Goal: Task Accomplishment & Management: Complete application form

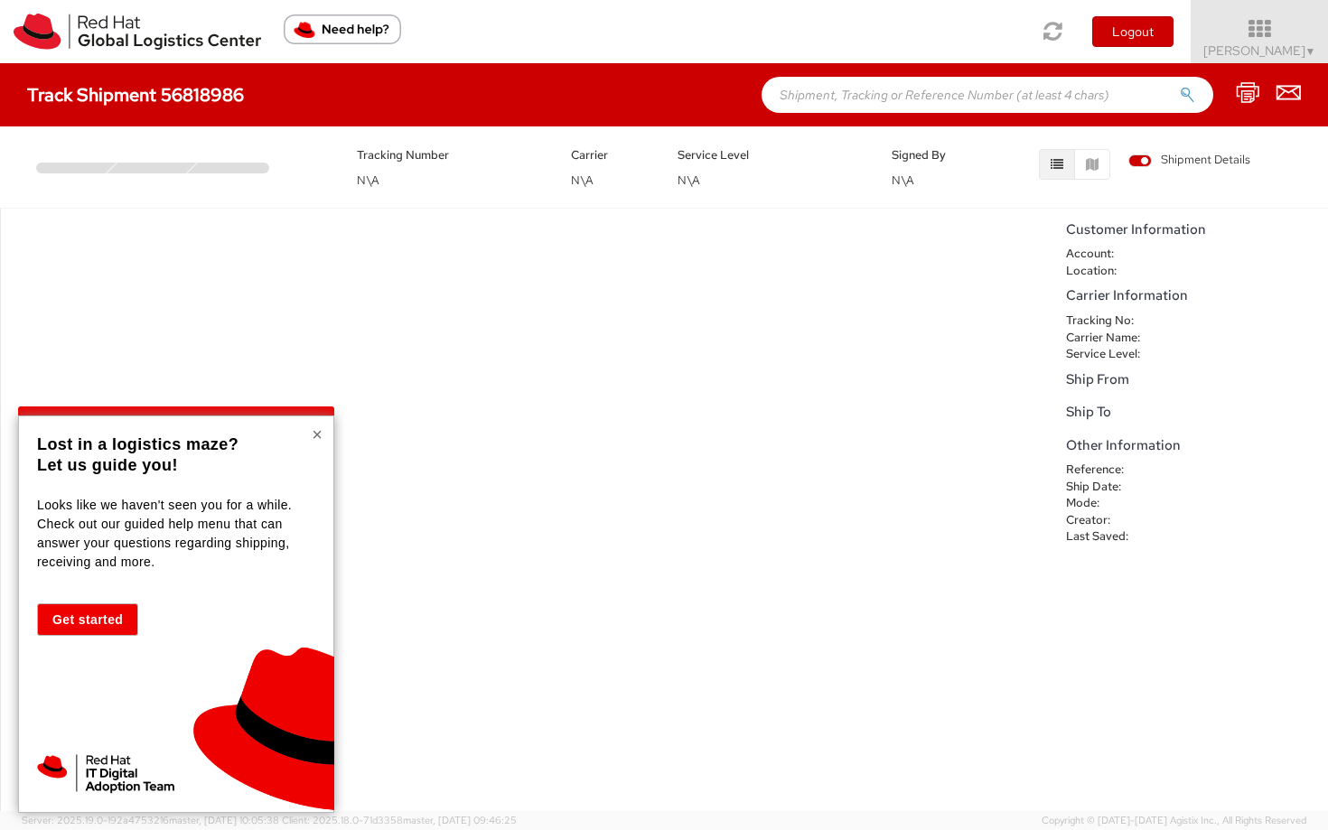
click at [314, 435] on button "×" at bounding box center [317, 435] width 11 height 18
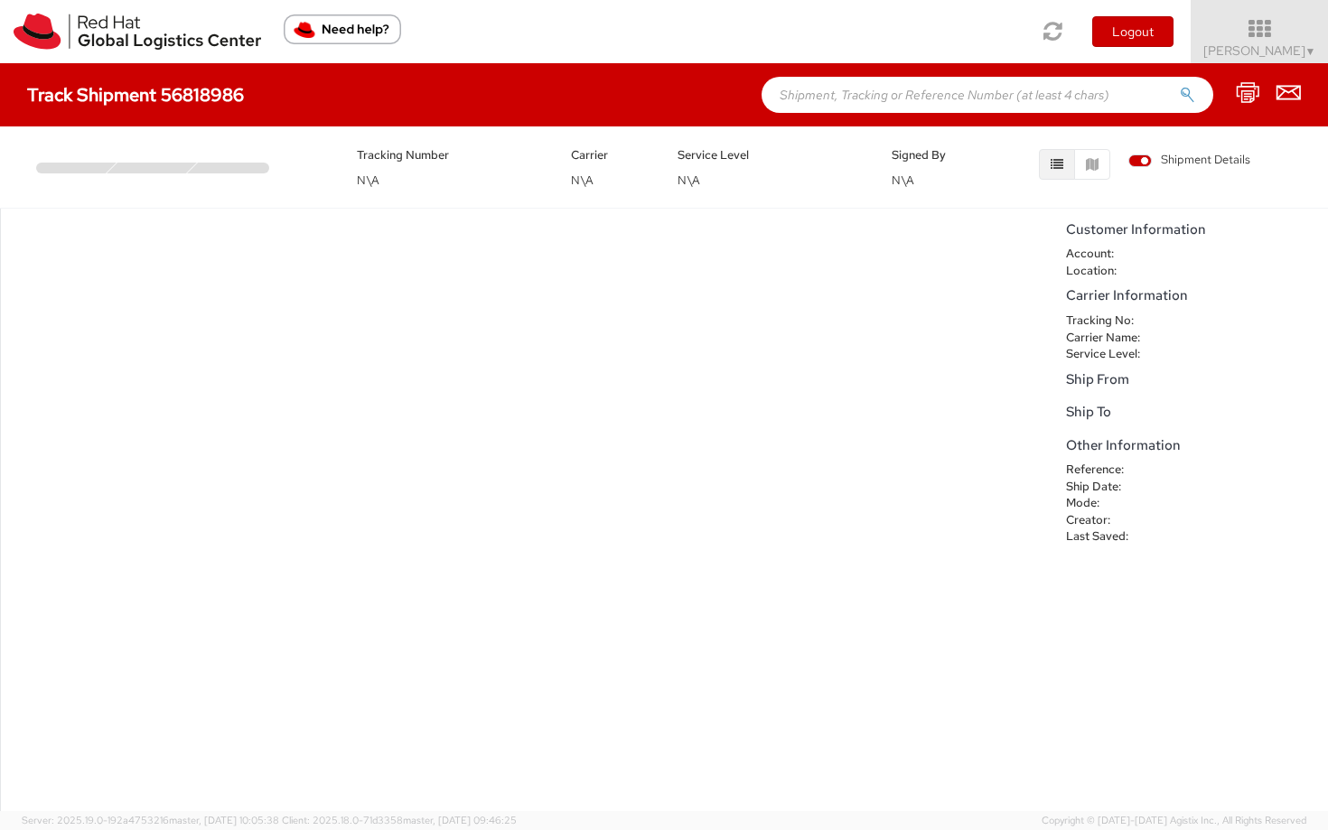
click at [169, 89] on h4 "Track Shipment 56818986" at bounding box center [135, 95] width 217 height 20
copy div "Track Shipment 56818986"
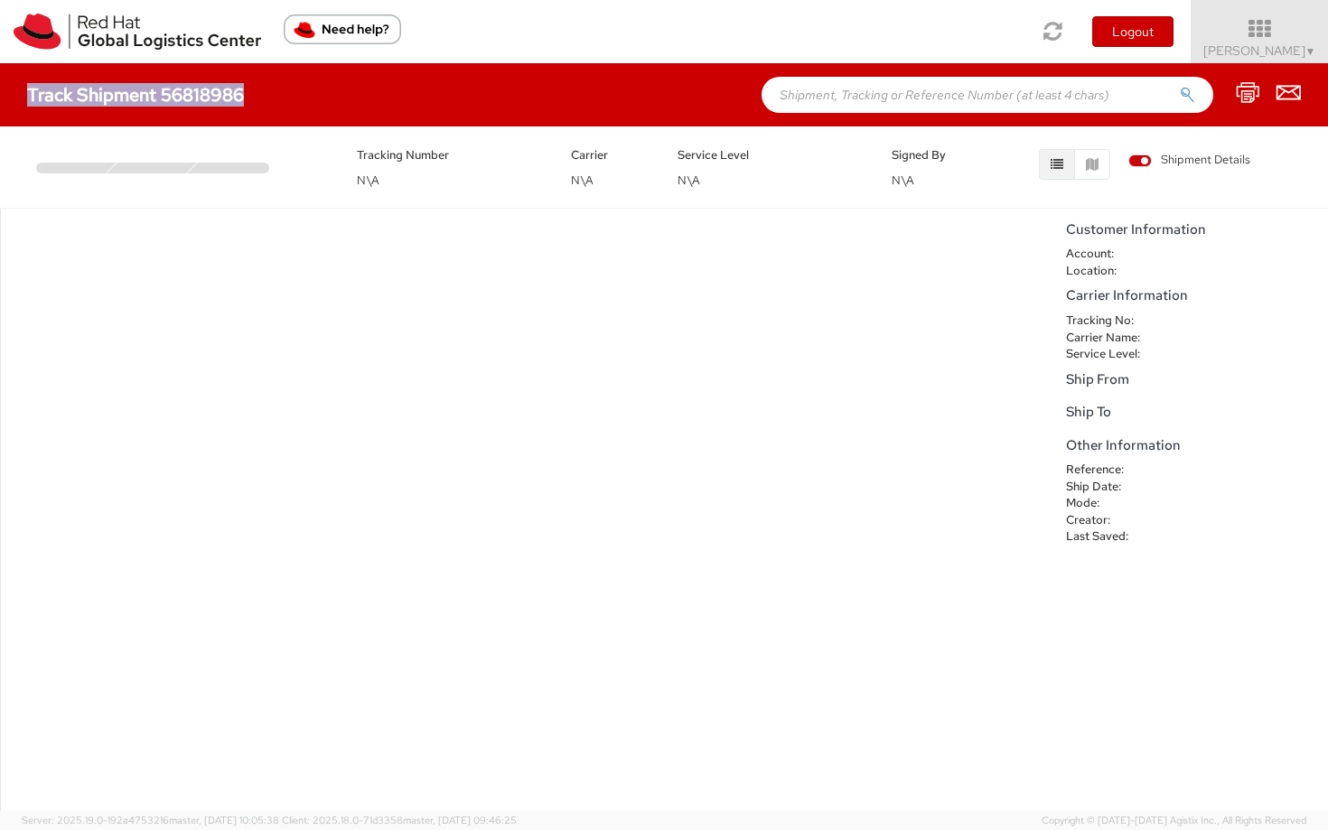
click at [211, 97] on h4 "Track Shipment 56818986" at bounding box center [135, 95] width 217 height 20
click at [201, 93] on h4 "Track Shipment 56818986" at bounding box center [135, 95] width 217 height 20
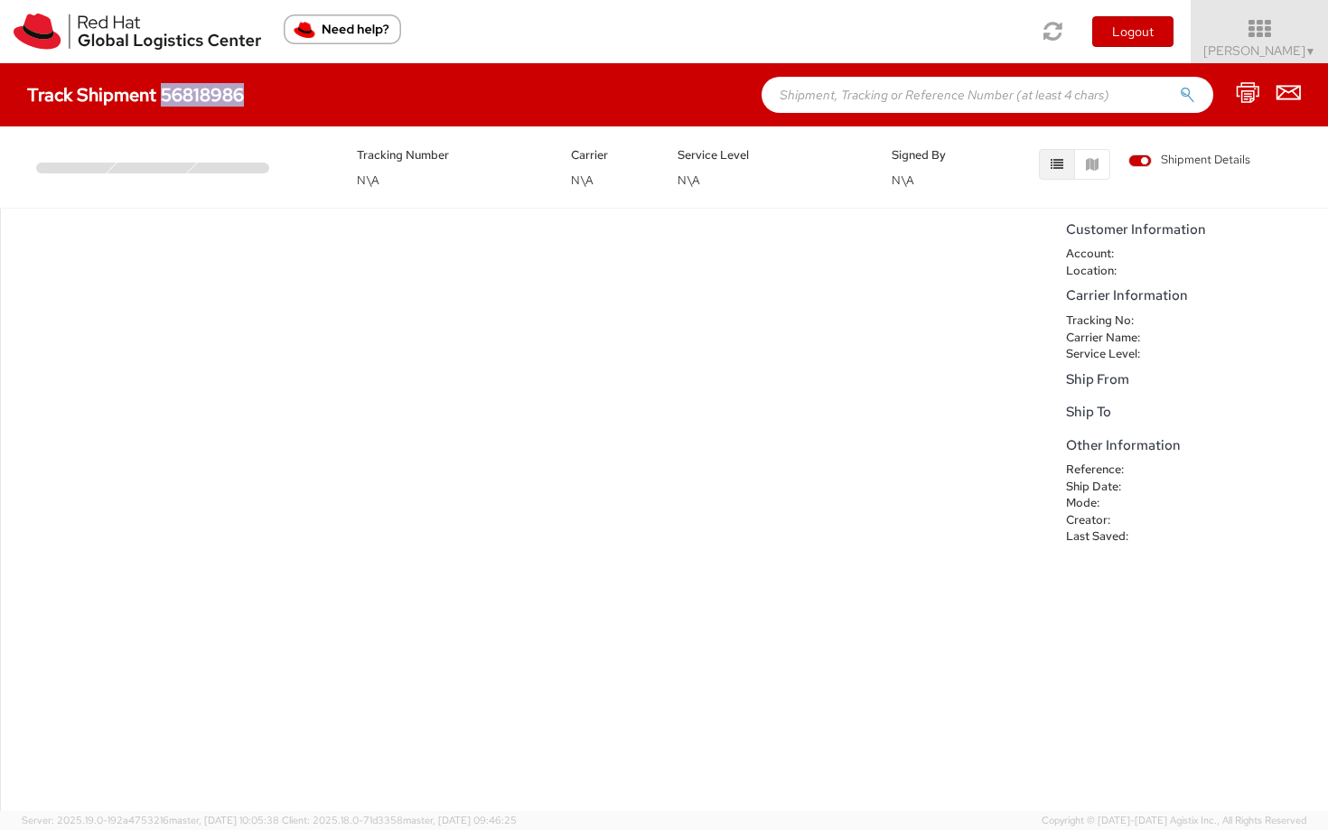
click at [201, 93] on h4 "Track Shipment 56818986" at bounding box center [135, 95] width 217 height 20
click at [412, 205] on div "Tracking Number N\A Carrier N\A Service Level N\A Signed By N\A Shipment Details" at bounding box center [664, 166] width 1328 height 81
click at [1241, 35] on icon at bounding box center [1260, 28] width 158 height 25
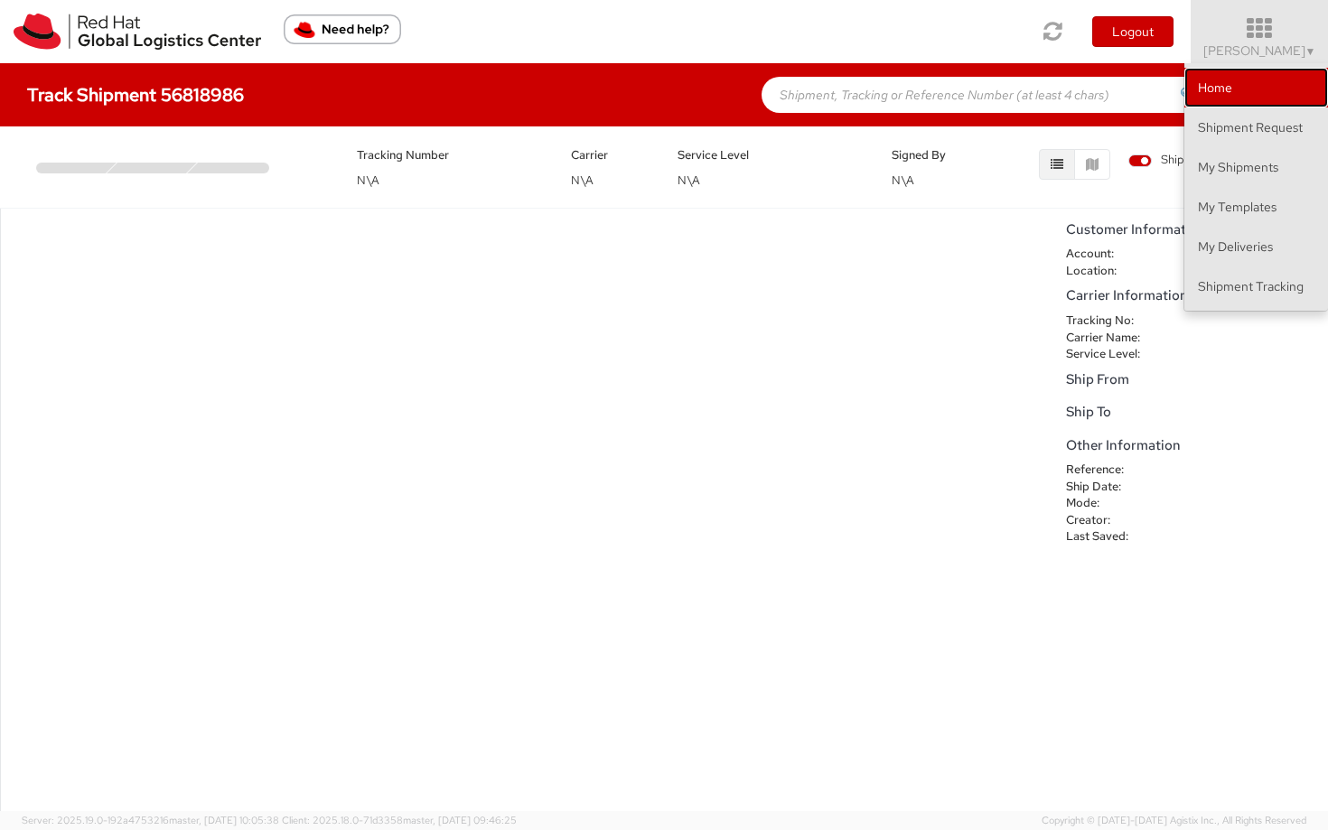
click at [1231, 91] on link "Home" at bounding box center [1257, 88] width 144 height 40
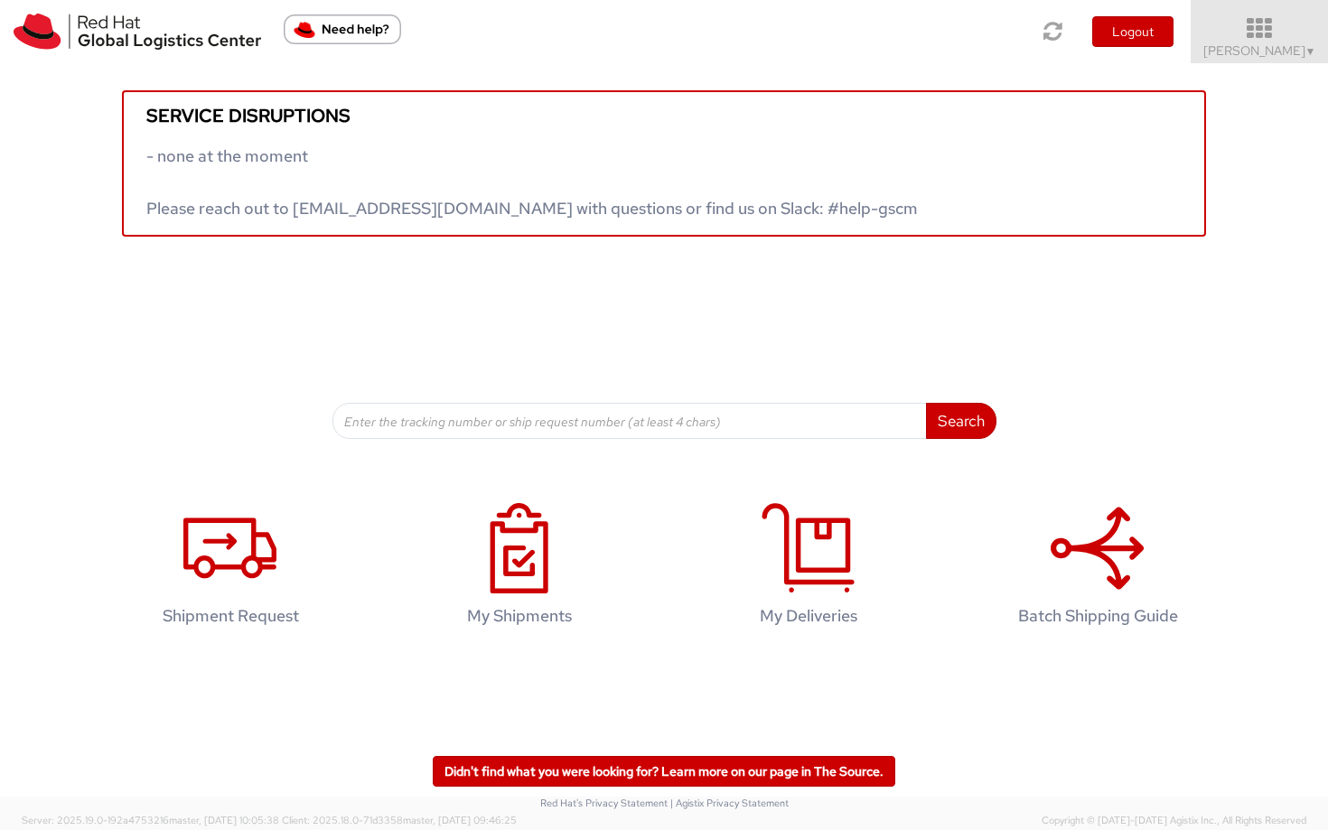
click at [1246, 39] on icon at bounding box center [1260, 28] width 158 height 25
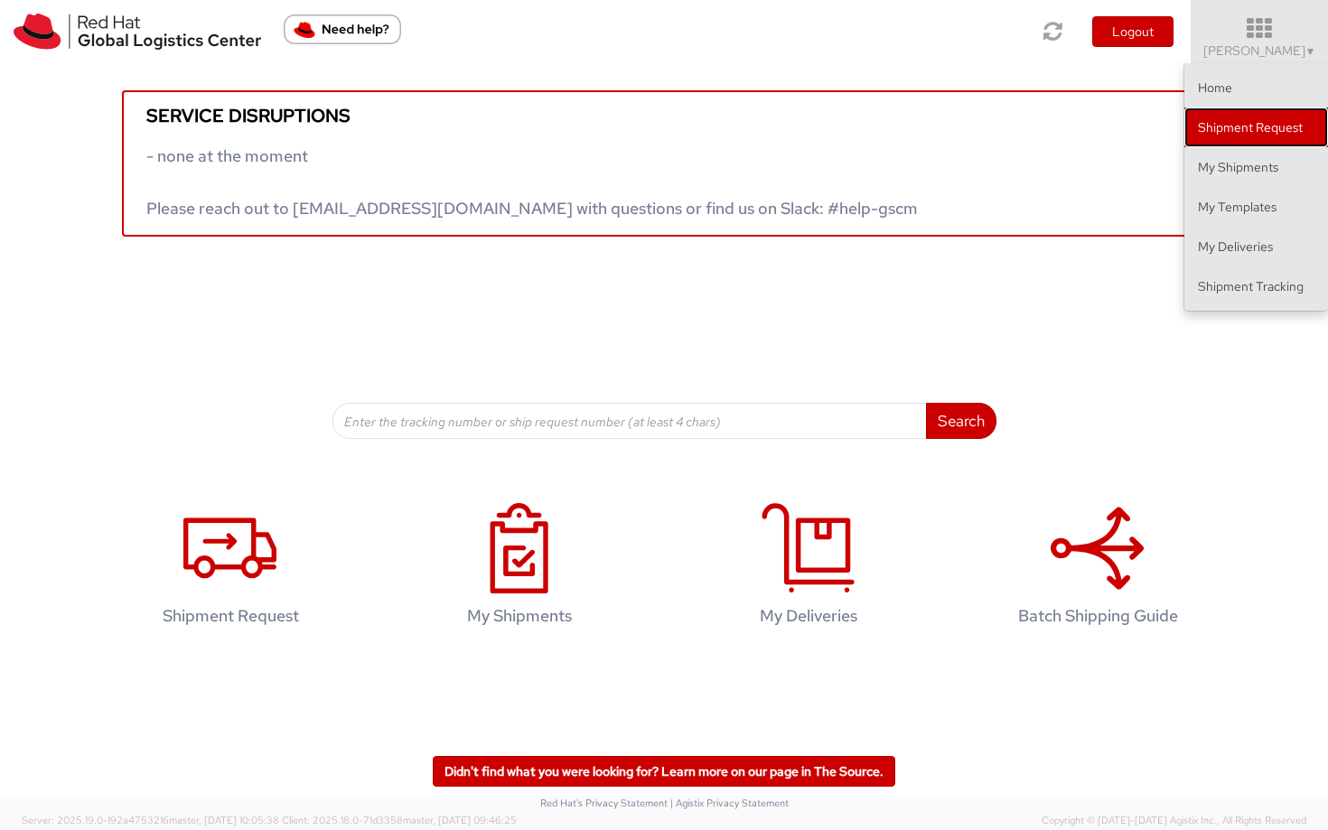
click at [1213, 136] on link "Shipment Request" at bounding box center [1257, 128] width 144 height 40
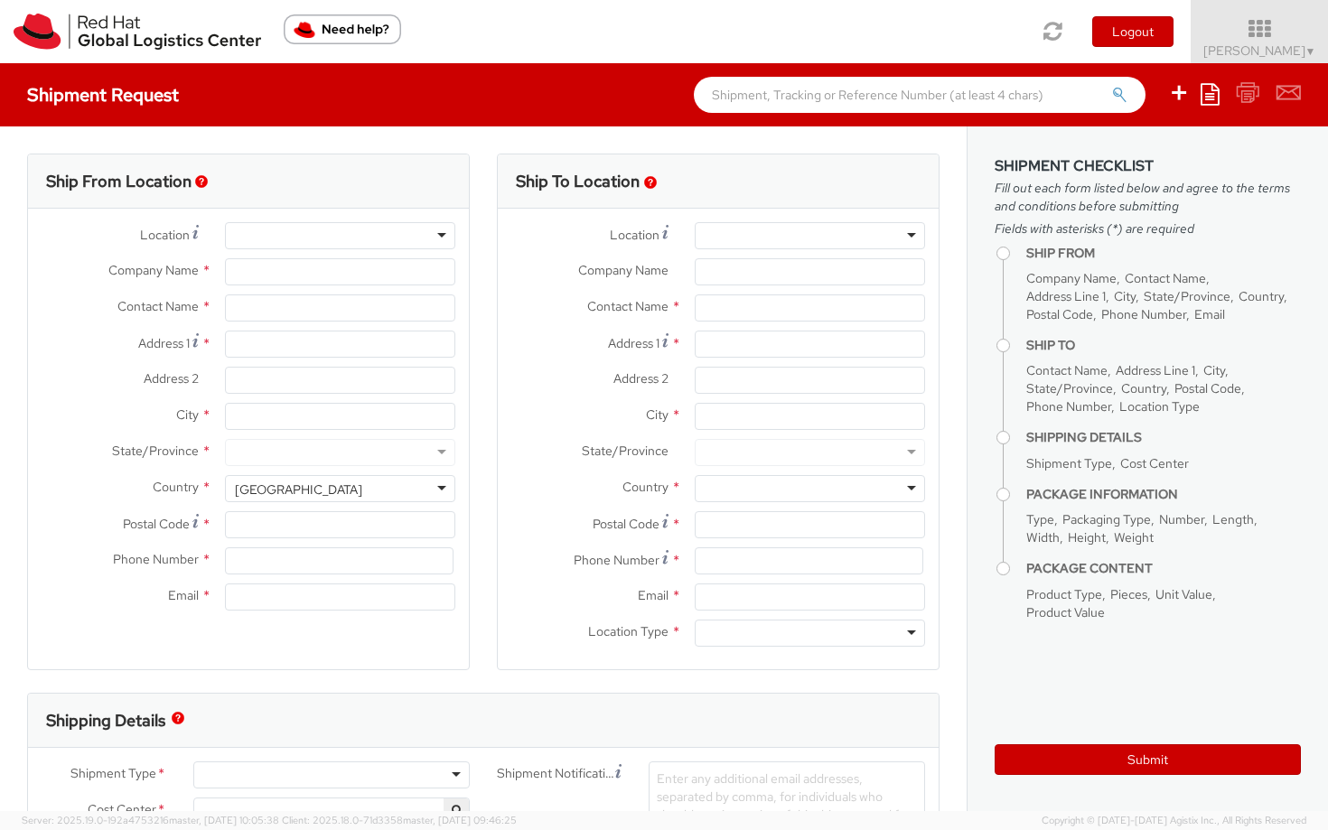
select select
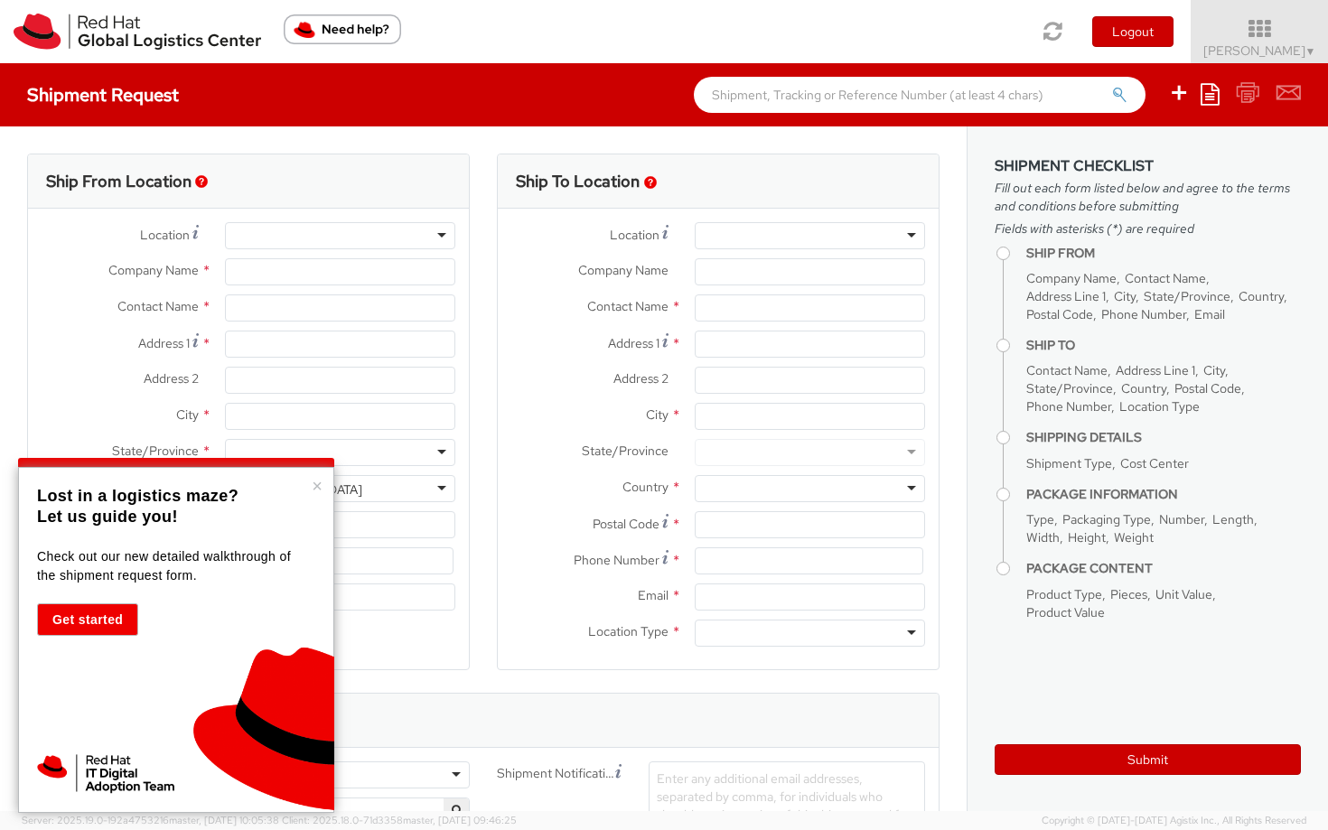
select select "137"
type input "Red Hat Asia Pacific Pte Ltd"
type input "[PERSON_NAME]"
type input "88 Market Street, Level 45"
type input "CapitaSpring"
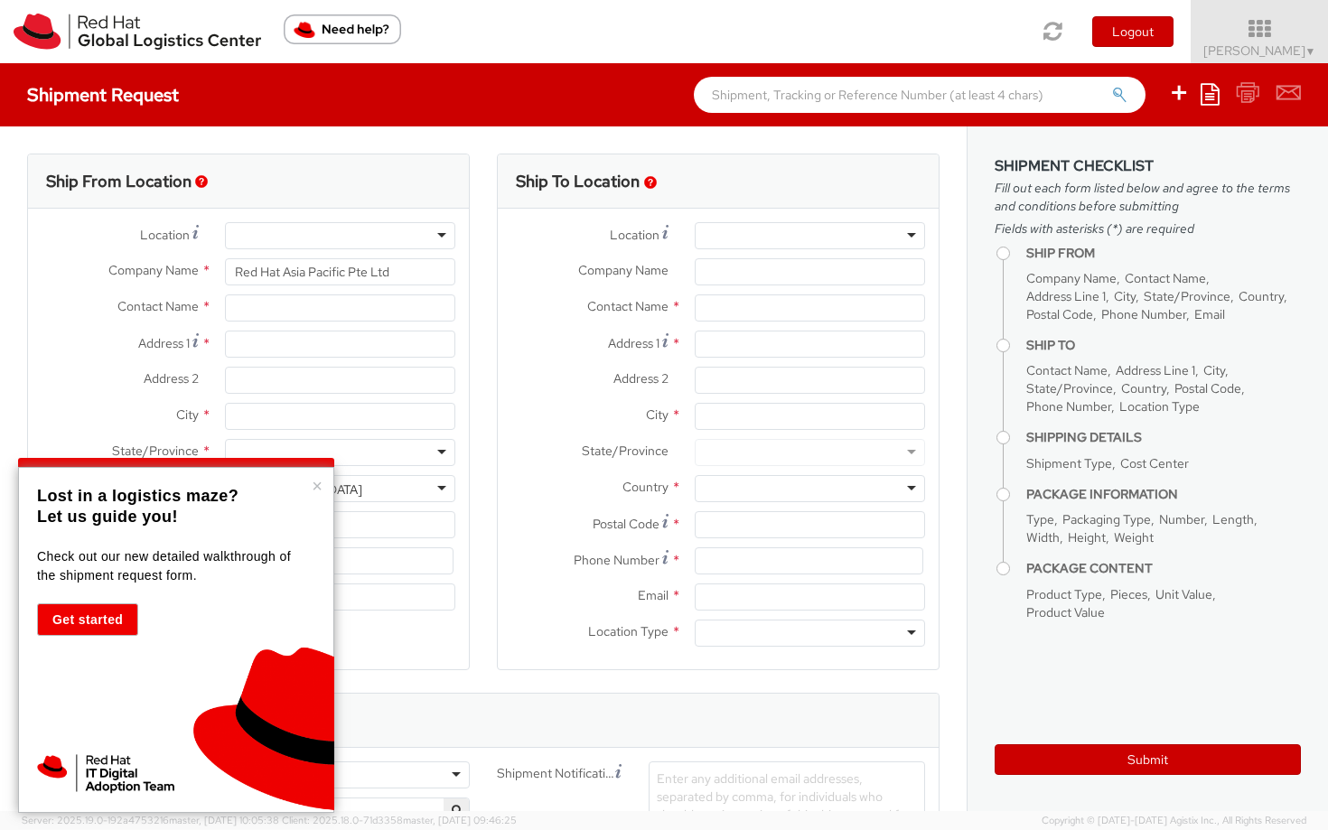
type input "SINGAPORE"
type input "048948"
type input "65 6490 4200"
type input "prukumar@redhat.com"
select select "CM"
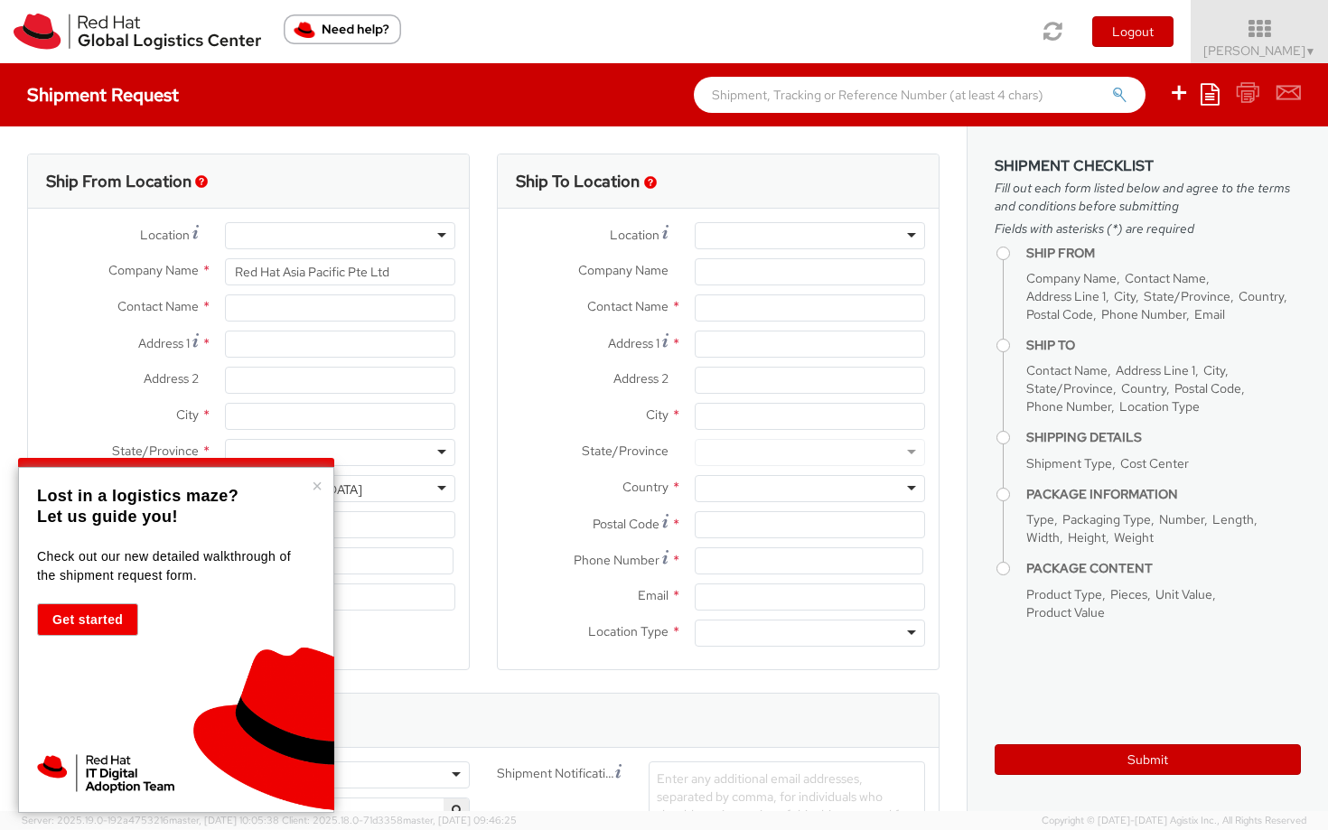
select select "KGS"
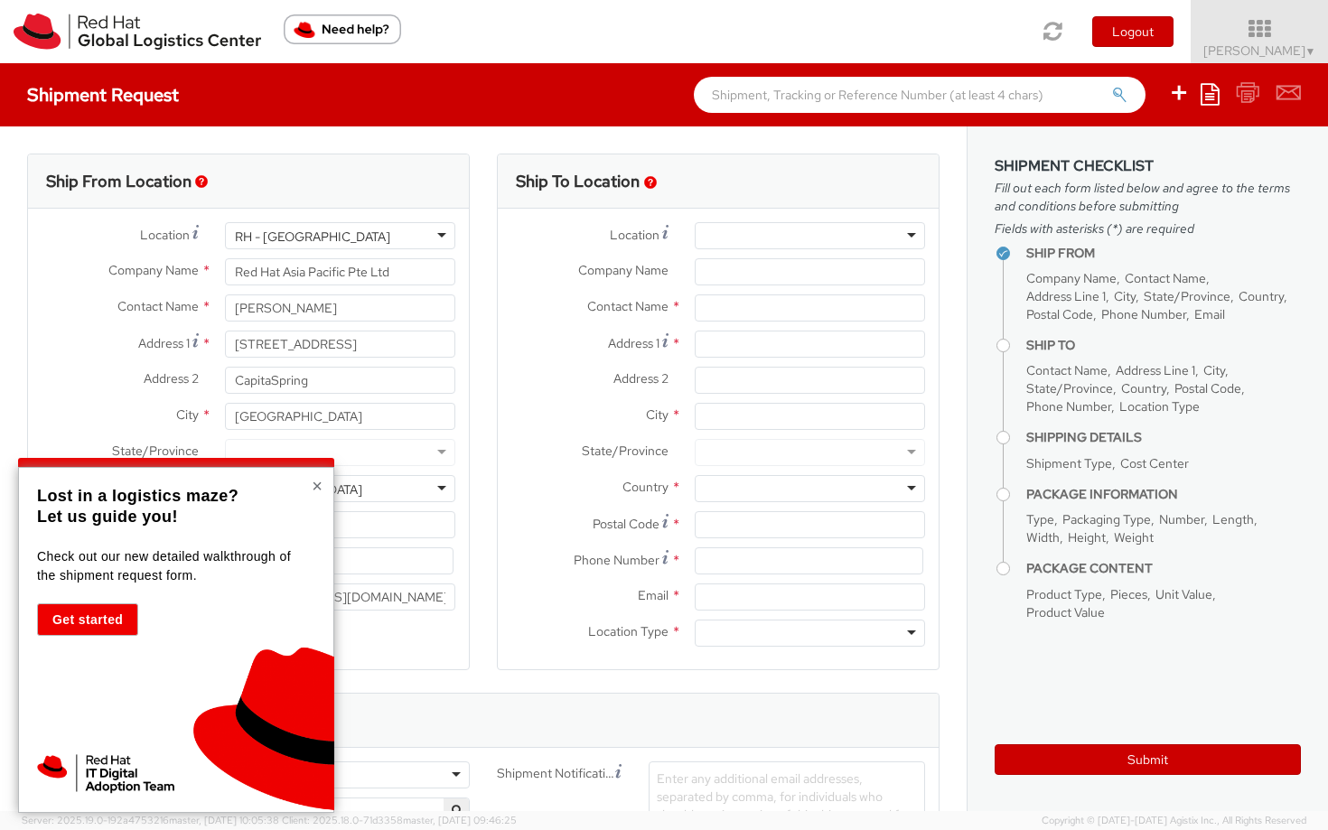
click at [314, 491] on button "×" at bounding box center [317, 486] width 11 height 18
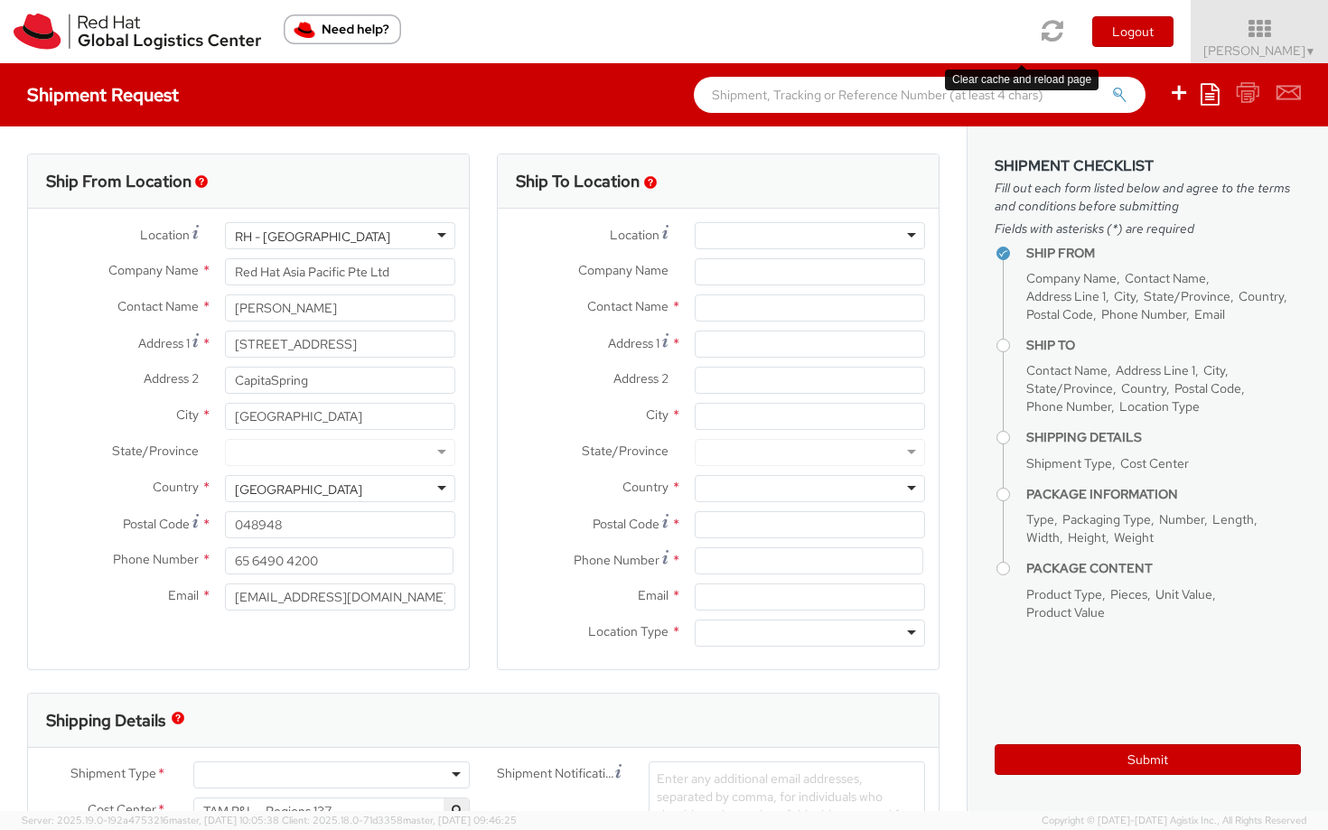
click at [1043, 23] on icon at bounding box center [1054, 30] width 22 height 25
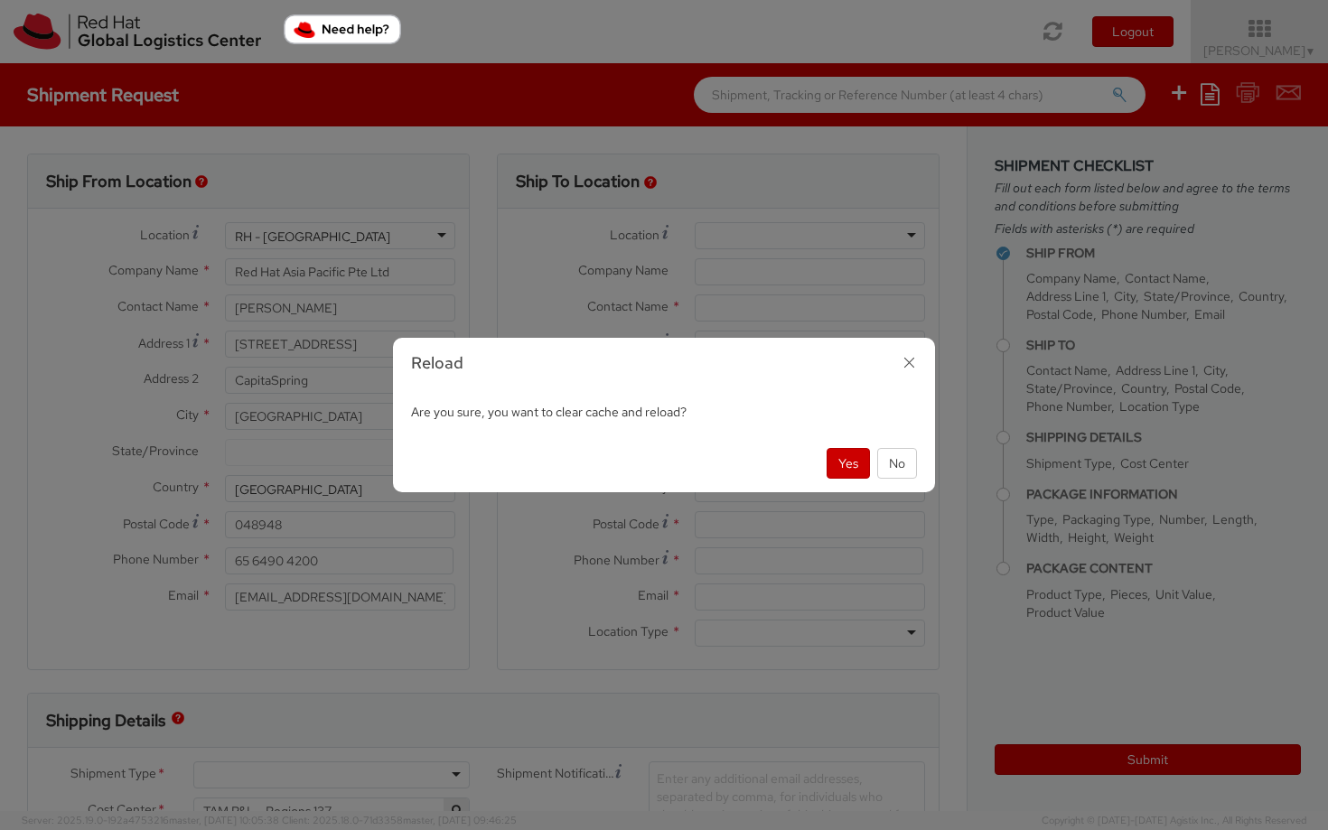
click at [911, 373] on icon "button" at bounding box center [909, 363] width 26 height 26
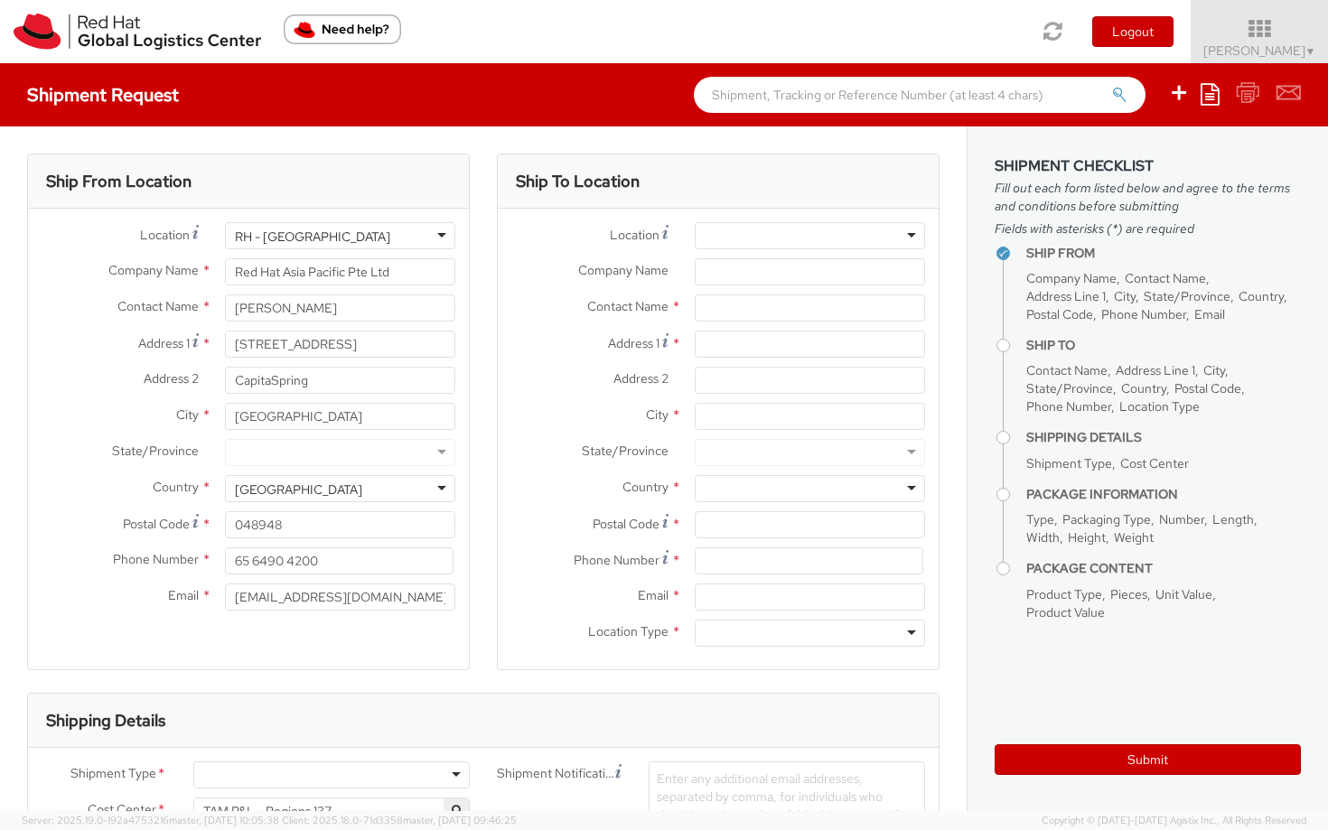
scroll to position [1009, 0]
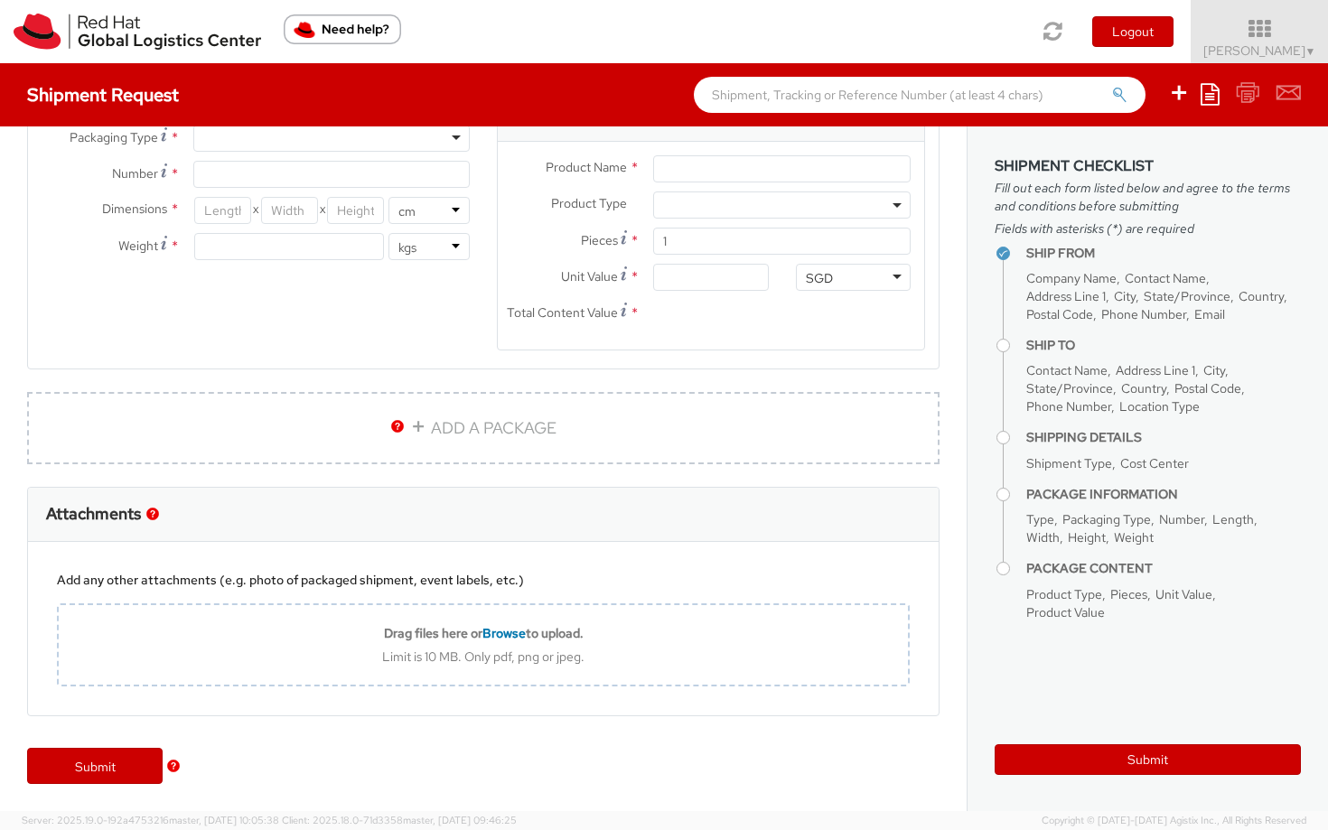
click at [468, 371] on div "Product Types * Documents Docking Station Laptop Monitor Other Hardware Server …" at bounding box center [483, 230] width 911 height 286
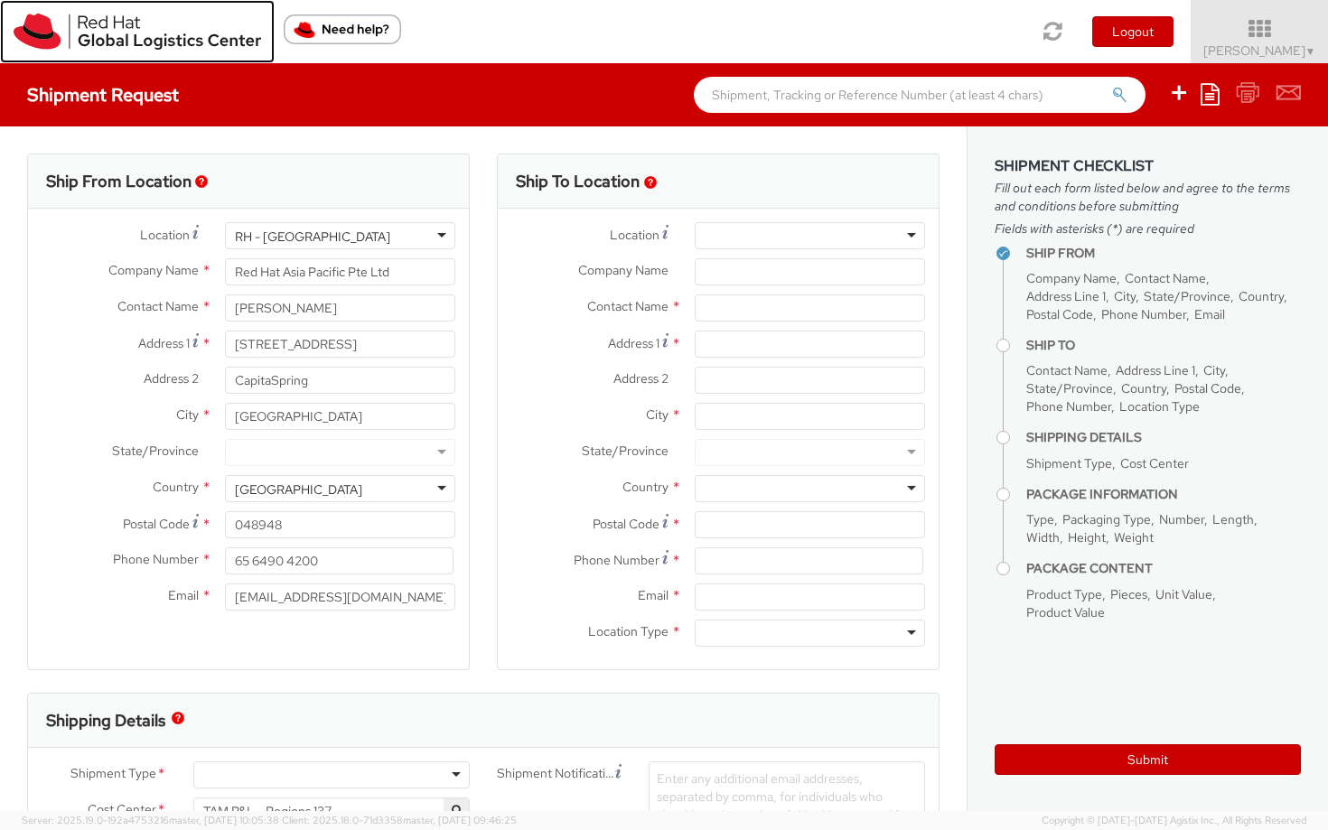
click at [211, 37] on img at bounding box center [138, 32] width 248 height 36
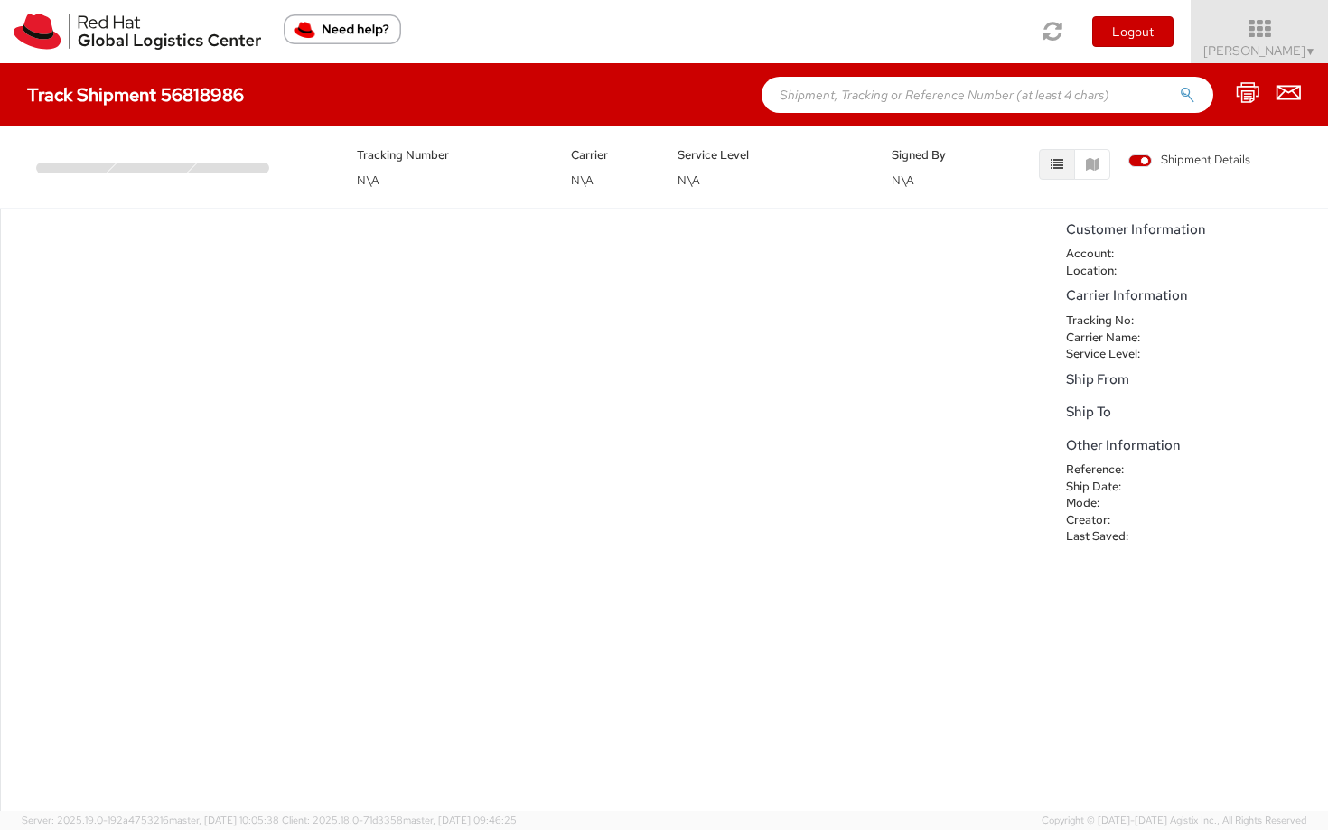
click at [209, 98] on h4 "Track Shipment 56818986" at bounding box center [135, 95] width 217 height 20
click at [434, 261] on div "No data to show" at bounding box center [528, 510] width 1057 height 603
click at [1091, 165] on icon "button" at bounding box center [1092, 164] width 13 height 13
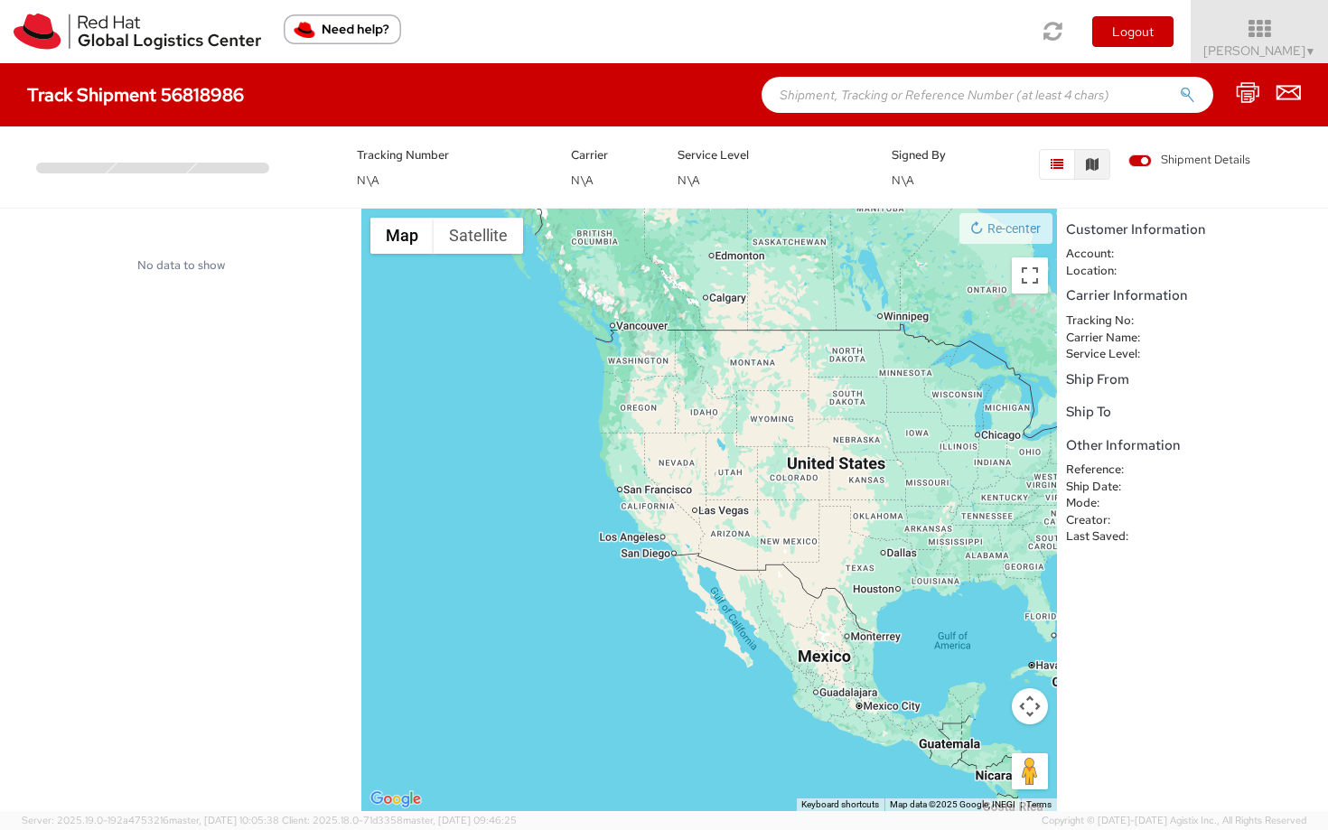
click at [1062, 161] on icon "button" at bounding box center [1057, 164] width 13 height 13
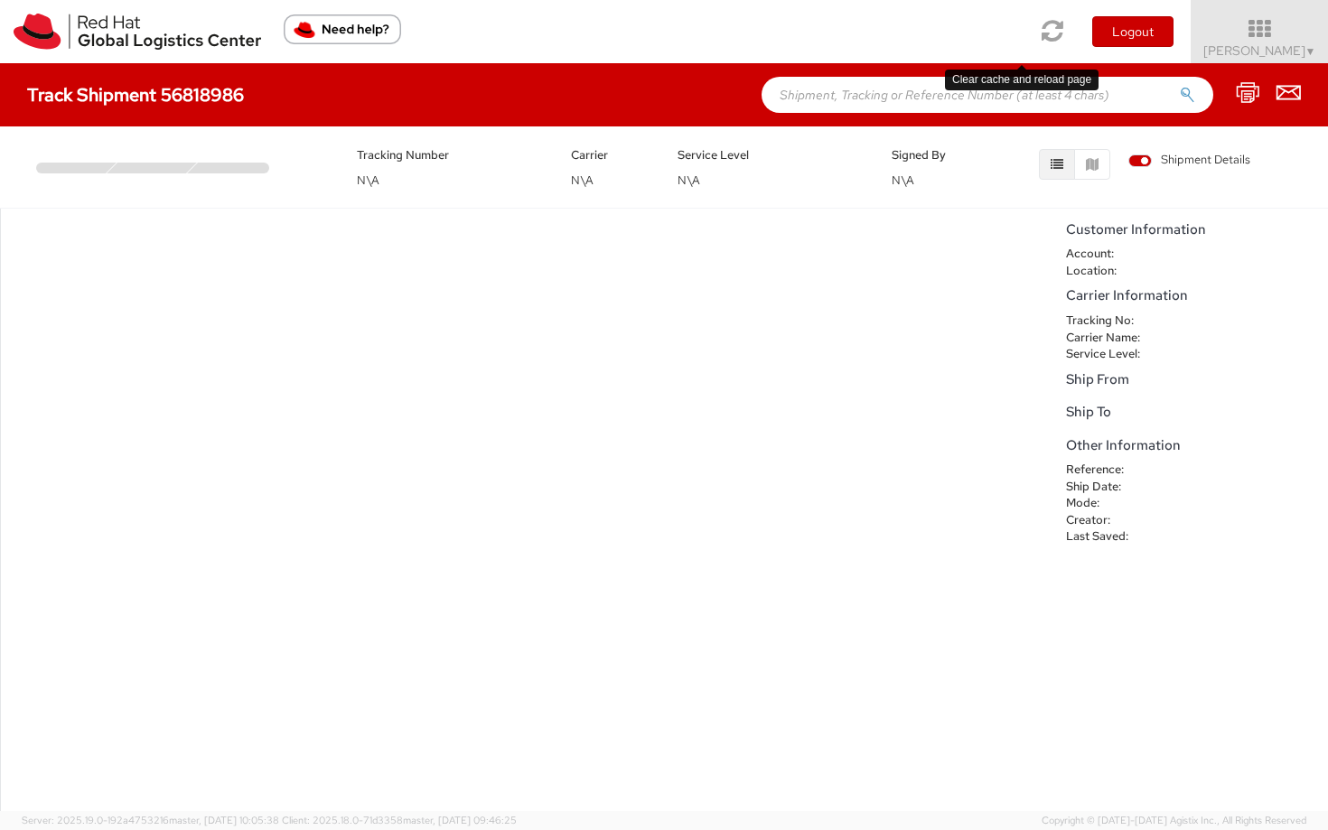
click at [1043, 40] on icon at bounding box center [1054, 30] width 22 height 25
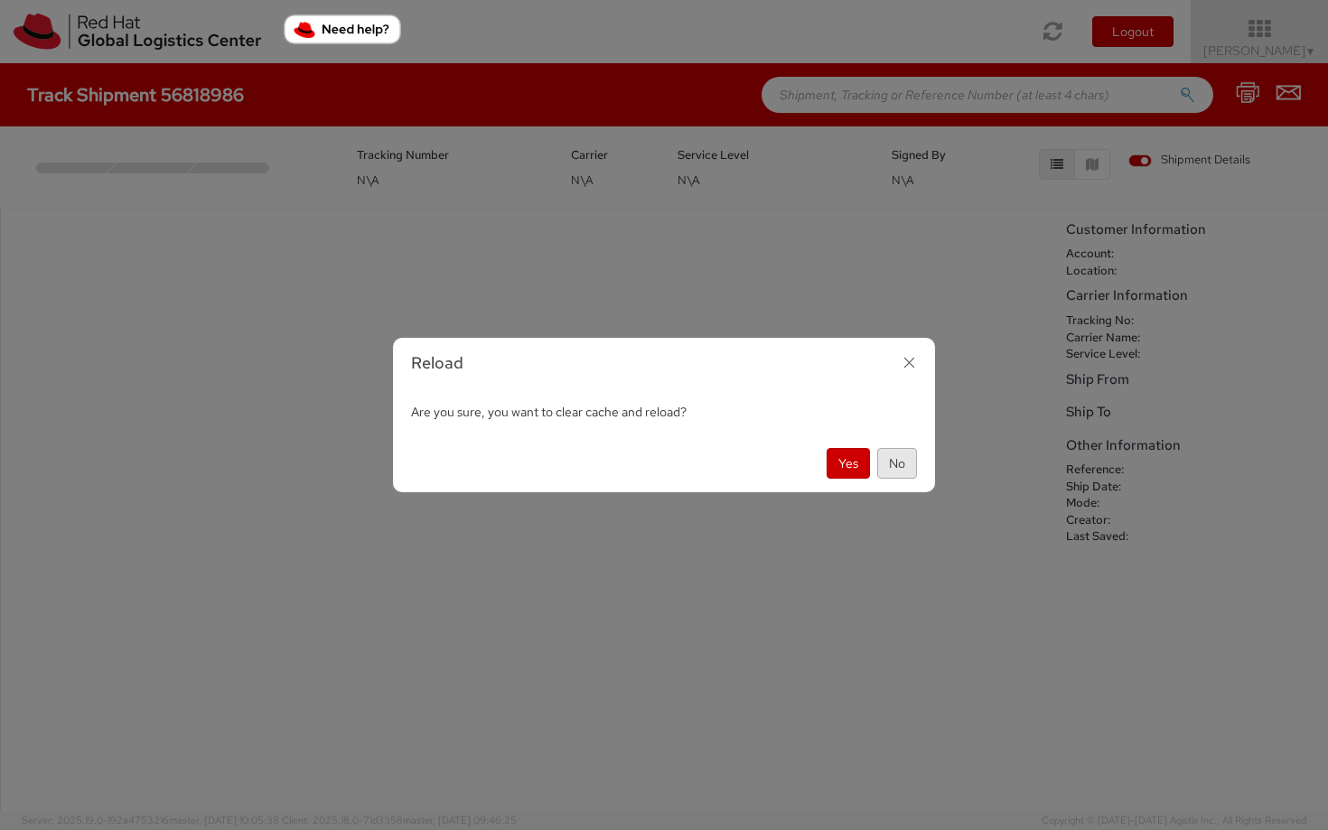
click at [893, 461] on button "No" at bounding box center [897, 463] width 40 height 31
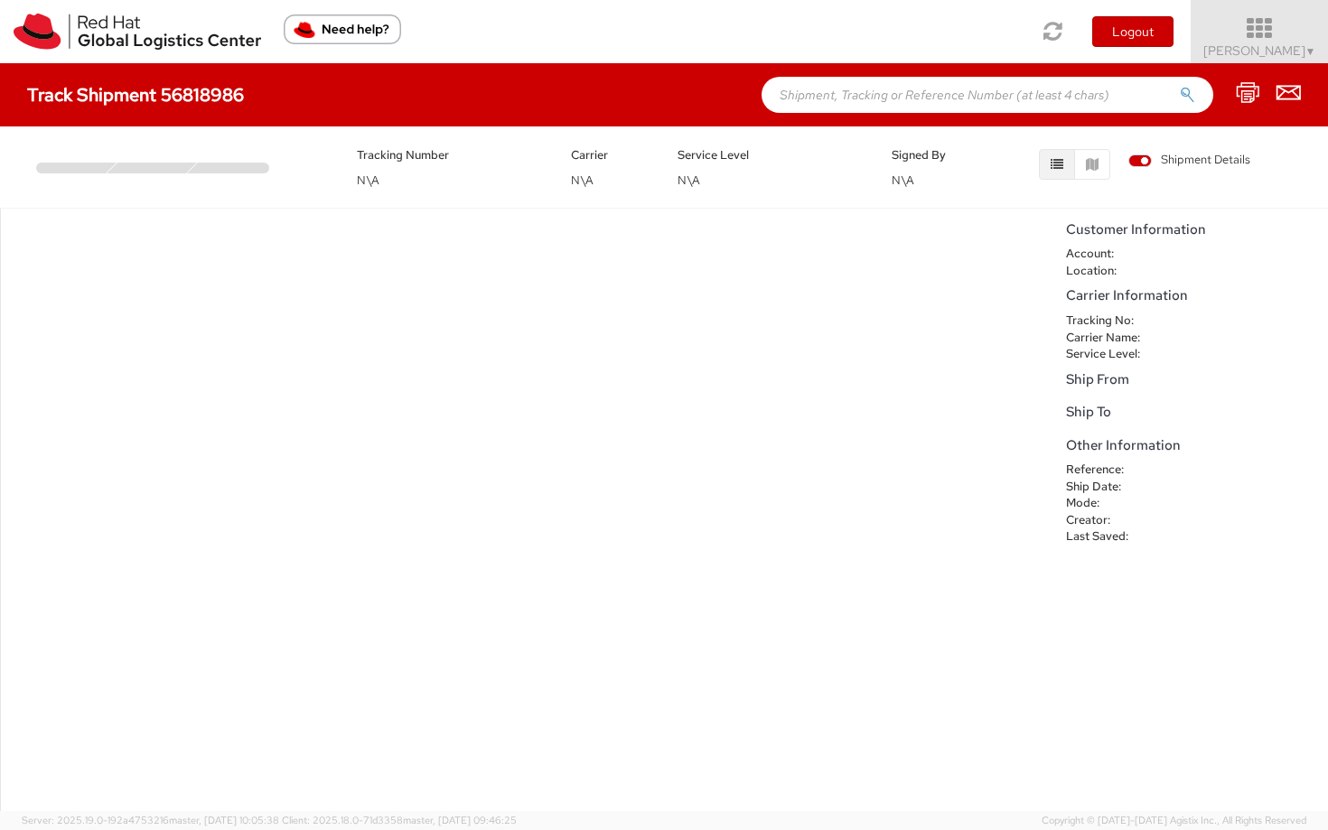
click at [1251, 34] on icon at bounding box center [1260, 28] width 158 height 25
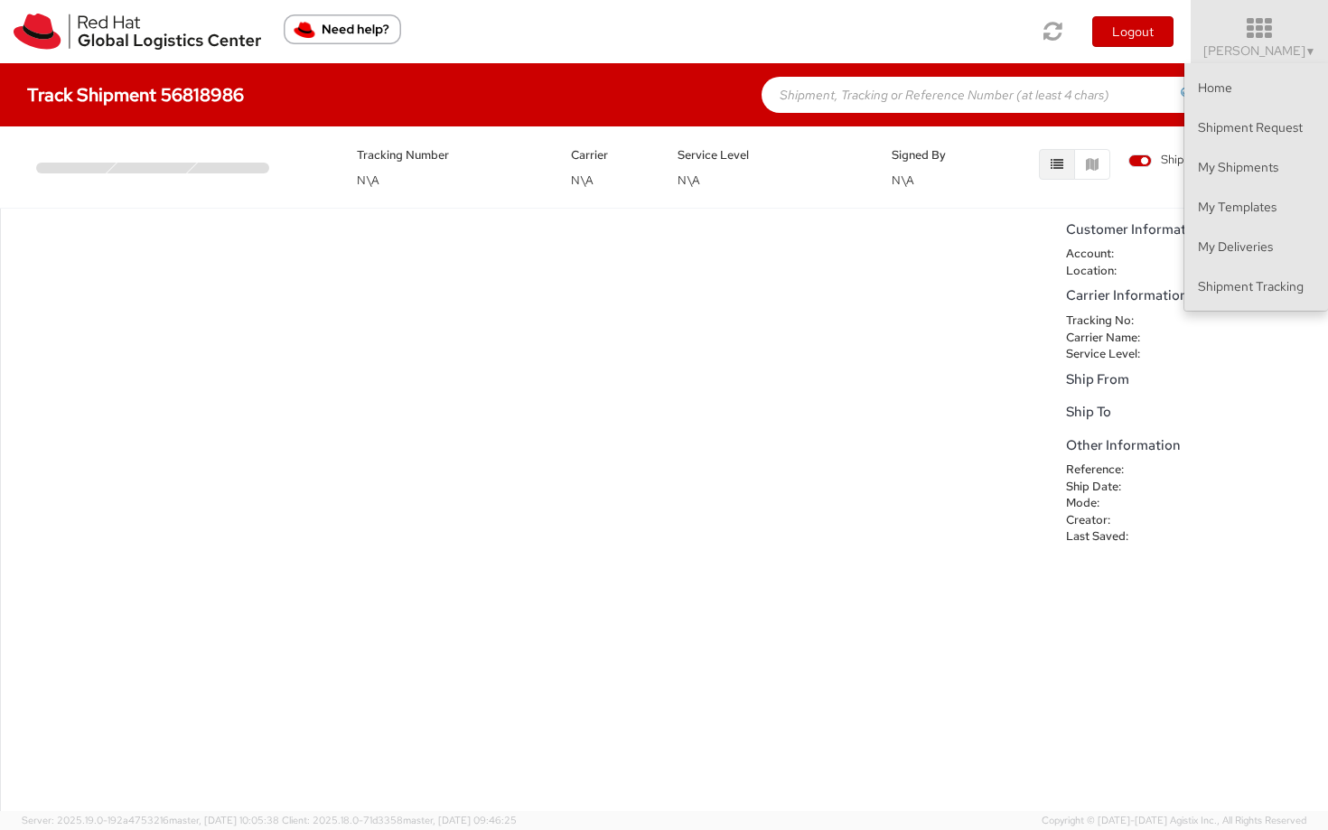
click at [749, 276] on div "No data to show ← Move left → Move right ↑ Move up ↓ Move down + Zoom in - Zoom…" at bounding box center [528, 510] width 1057 height 603
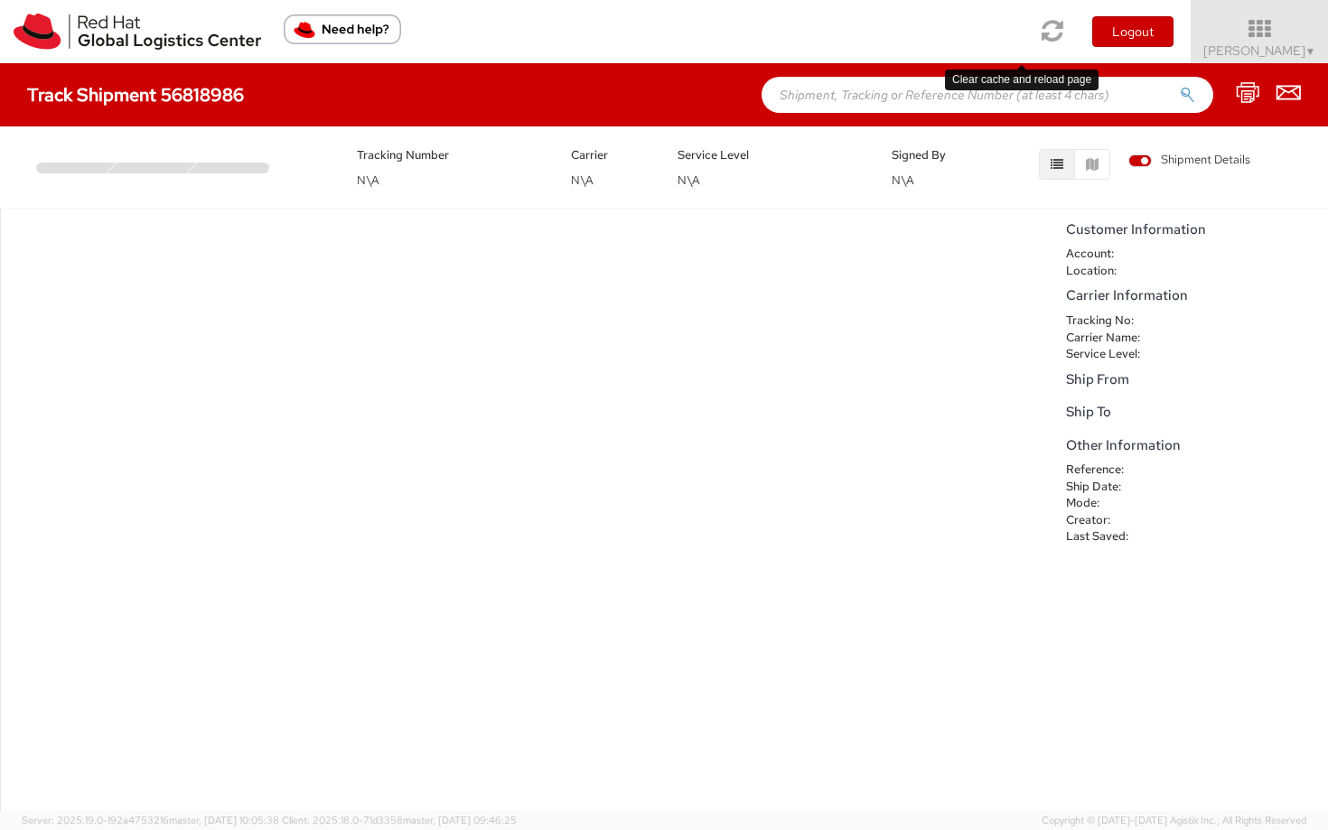
click at [1043, 38] on icon at bounding box center [1054, 30] width 22 height 25
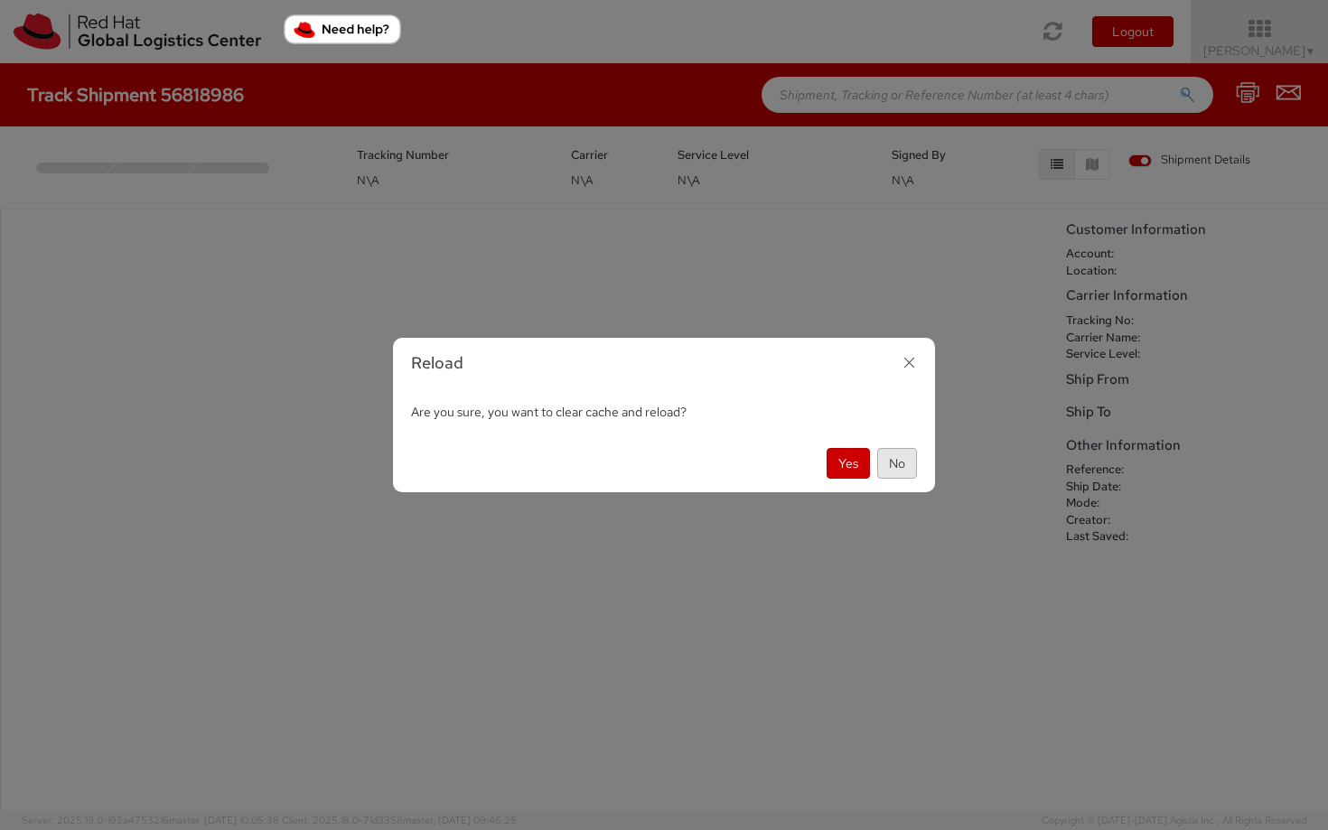
click at [898, 455] on button "No" at bounding box center [897, 463] width 40 height 31
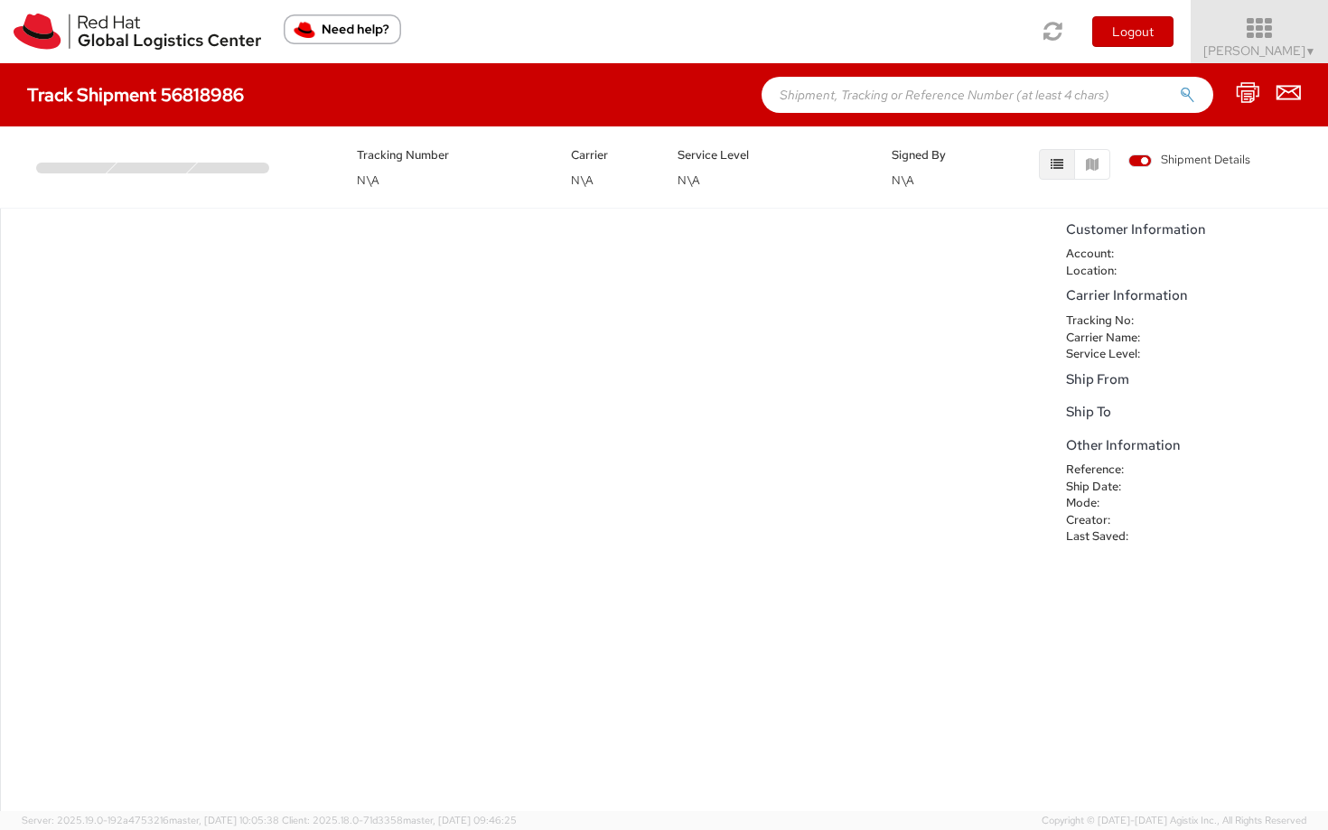
click at [1254, 52] on span "Pruthvi Santhoshkumar ▼" at bounding box center [1259, 50] width 113 height 16
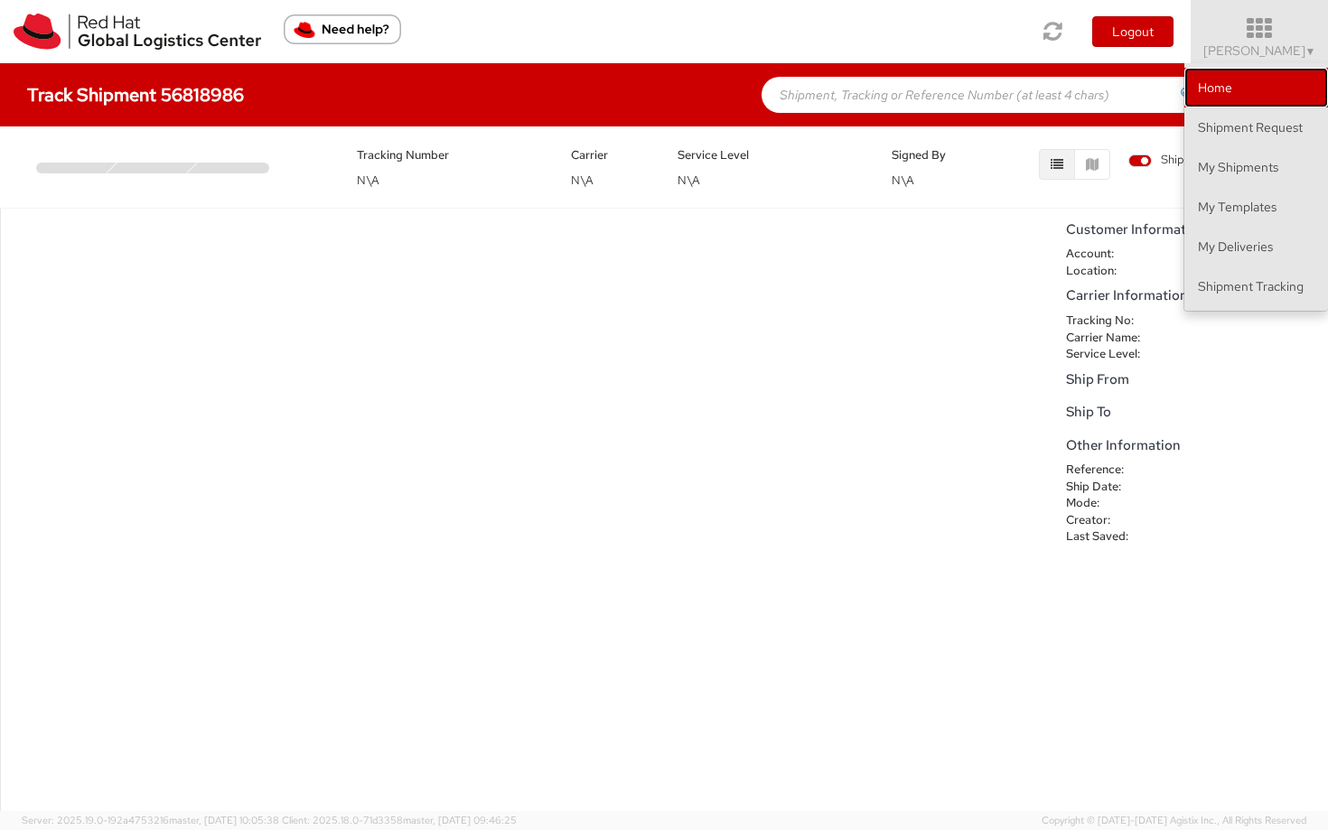
click at [1228, 93] on link "Home" at bounding box center [1257, 88] width 144 height 40
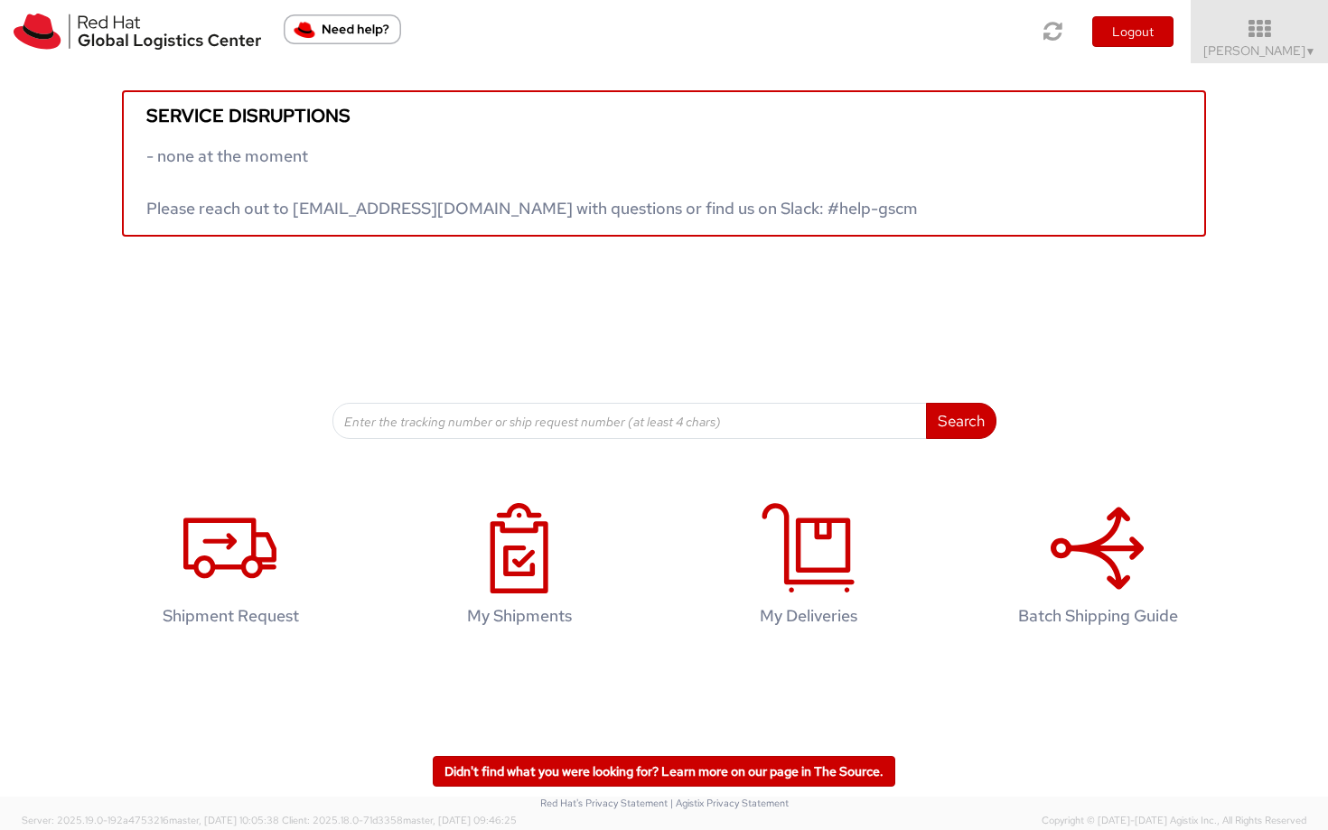
click at [411, 316] on div "Search Refine By Ship From Date To" at bounding box center [664, 338] width 664 height 202
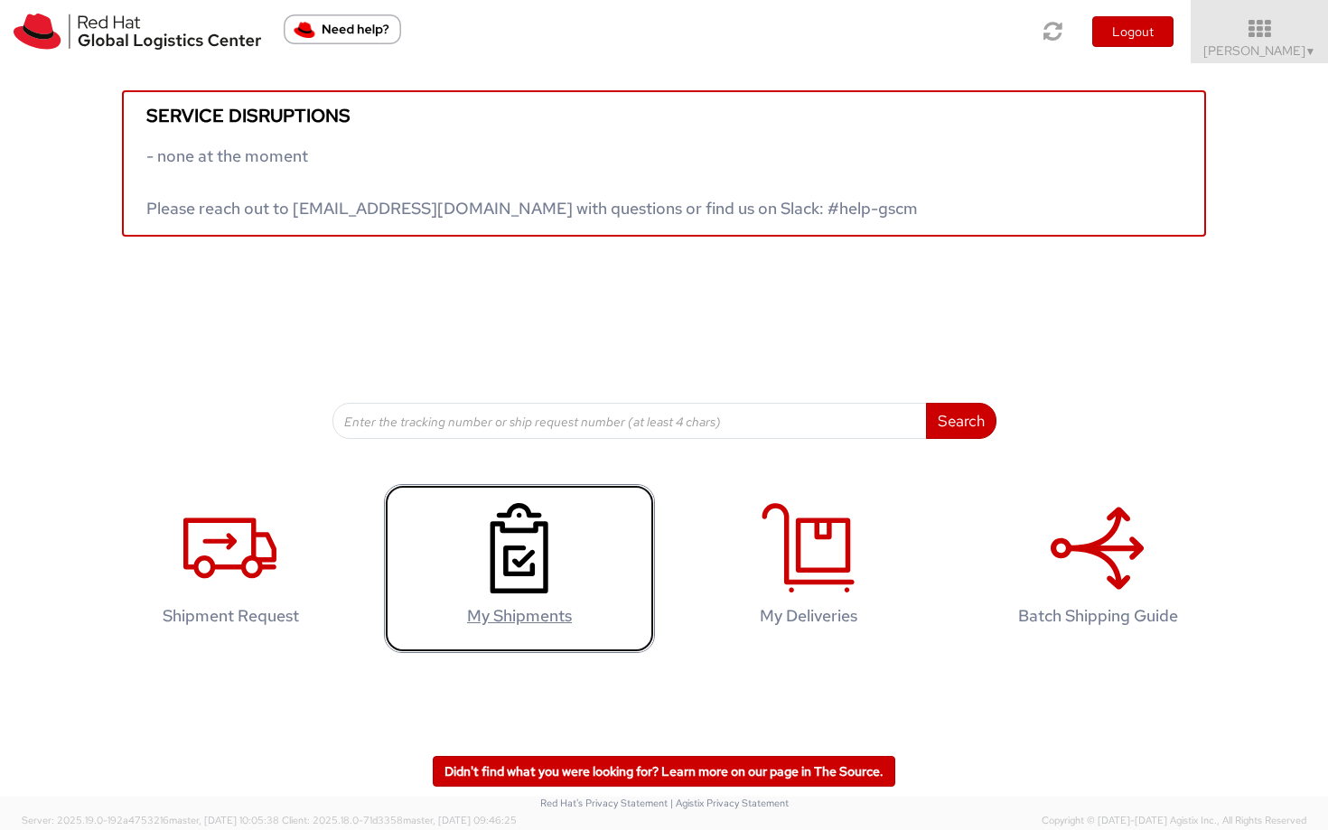
click at [486, 575] on icon at bounding box center [519, 548] width 93 height 90
